Goal: Information Seeking & Learning: Learn about a topic

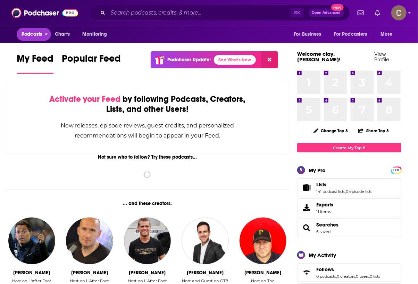
click at [41, 31] on span "Podcasts" at bounding box center [32, 34] width 20 height 10
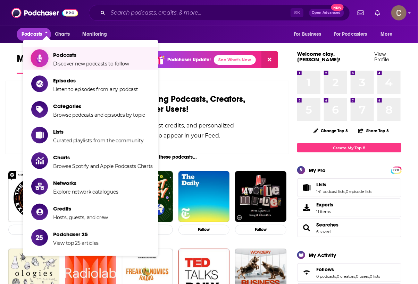
click at [72, 54] on span "Podcasts" at bounding box center [91, 55] width 76 height 7
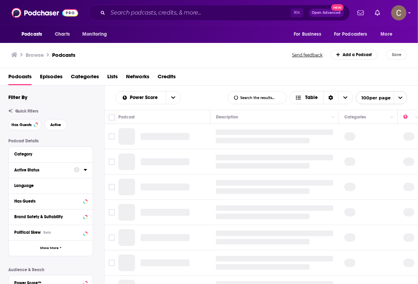
drag, startPoint x: 36, startPoint y: 172, endPoint x: 59, endPoint y: 169, distance: 22.8
click at [36, 172] on div "Active Status" at bounding box center [41, 170] width 55 height 5
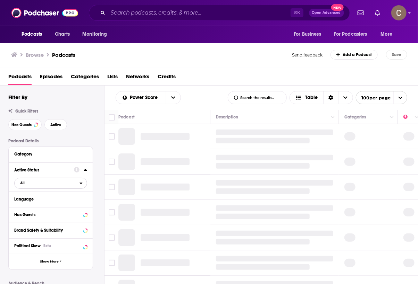
click at [43, 185] on span "All" at bounding box center [47, 183] width 65 height 9
click at [32, 207] on span "Active" at bounding box center [35, 206] width 35 height 4
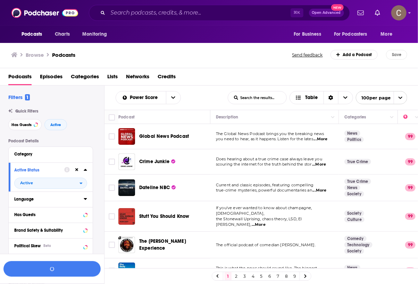
click at [54, 199] on div "Language" at bounding box center [46, 199] width 65 height 5
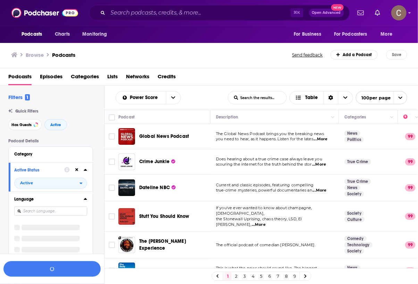
click at [46, 208] on input at bounding box center [50, 211] width 73 height 9
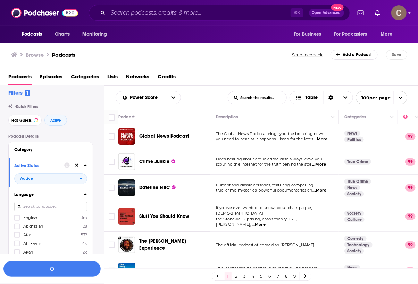
click at [45, 213] on div at bounding box center [50, 207] width 73 height 16
click at [17, 216] on icon at bounding box center [17, 218] width 4 height 4
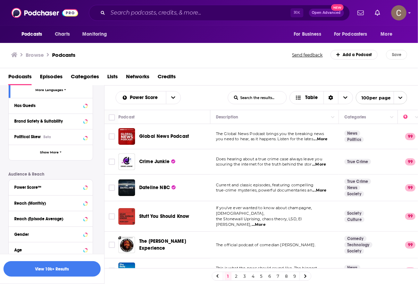
scroll to position [209, 0]
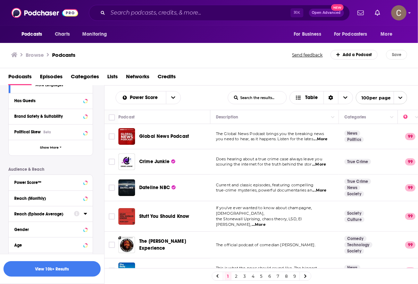
click at [68, 215] on div "Reach (Episode Average)" at bounding box center [41, 214] width 55 height 5
click at [25, 225] on input "number" at bounding box center [31, 226] width 35 height 11
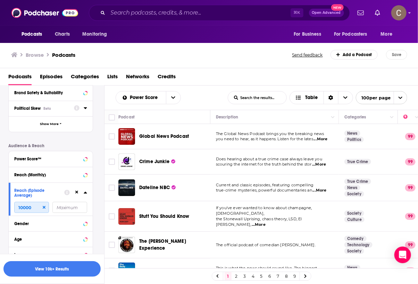
scroll to position [277, 0]
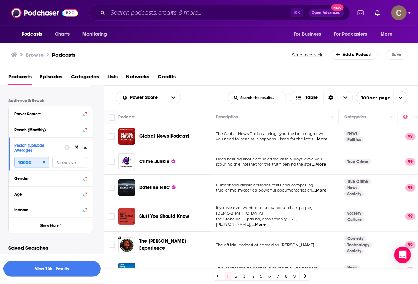
type input "10000"
click at [57, 268] on button "View 10k+ Results" at bounding box center [51, 270] width 97 height 16
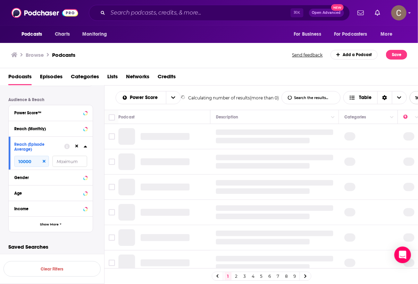
scroll to position [207, 0]
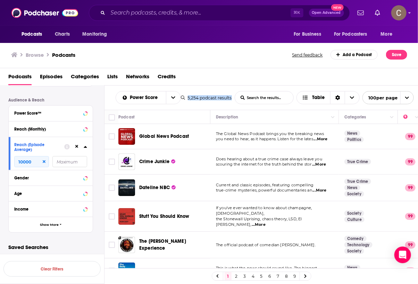
drag, startPoint x: 186, startPoint y: 97, endPoint x: 231, endPoint y: 100, distance: 45.2
click at [231, 100] on div "5,254 podcast results List Search Input Search the results... Table 100 per page" at bounding box center [297, 97] width 233 height 13
copy div "5,254 podcast results"
click at [172, 12] on input "Search podcasts, credits, & more..." at bounding box center [199, 12] width 182 height 11
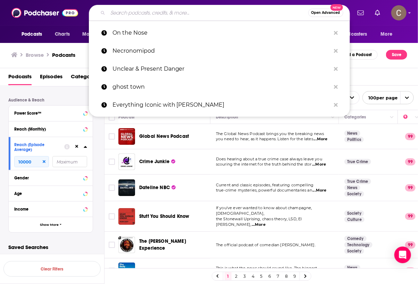
paste input "[PERSON_NAME] Factor"
type input "[PERSON_NAME] Factor"
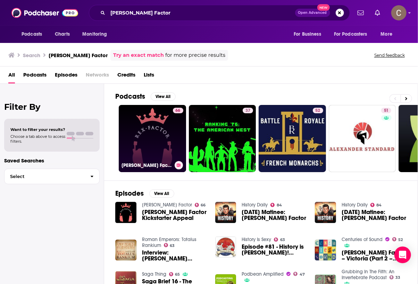
click at [156, 130] on link "66 [PERSON_NAME] Factor" at bounding box center [152, 138] width 67 height 67
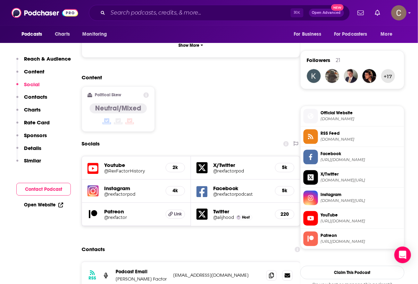
scroll to position [546, 0]
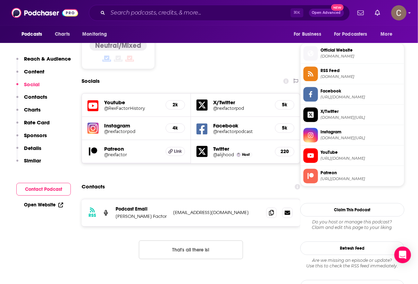
click at [126, 152] on h5 "@rexfactor" at bounding box center [132, 154] width 56 height 5
